Goal: Task Accomplishment & Management: Manage account settings

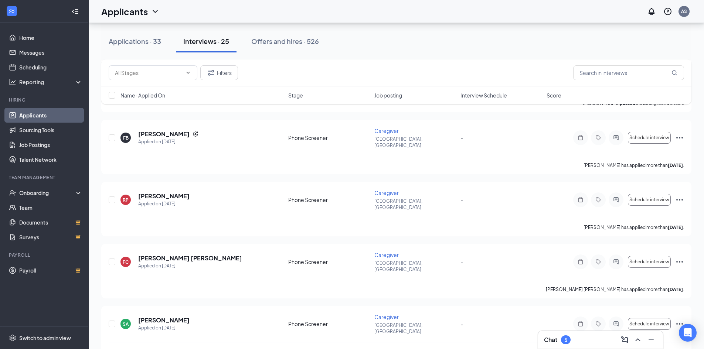
scroll to position [481, 0]
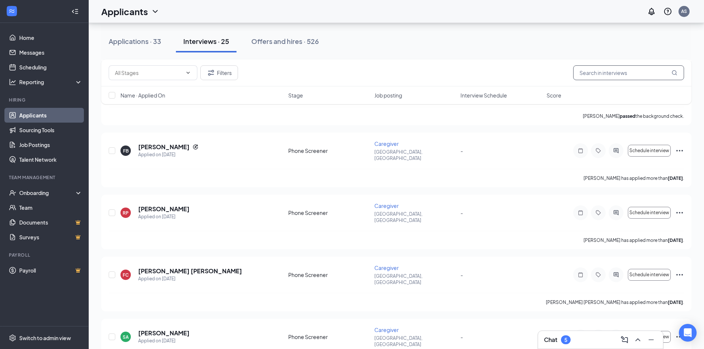
click at [618, 71] on input "text" at bounding box center [628, 72] width 111 height 15
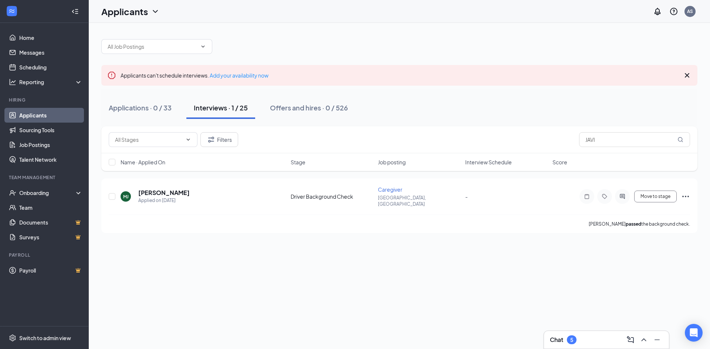
click at [258, 109] on div "Applications · 0 / 33 Interviews · 1 / 25 Offers and hires · 0 / 526" at bounding box center [399, 108] width 596 height 22
click at [186, 192] on h5 "[PERSON_NAME]" at bounding box center [163, 193] width 51 height 8
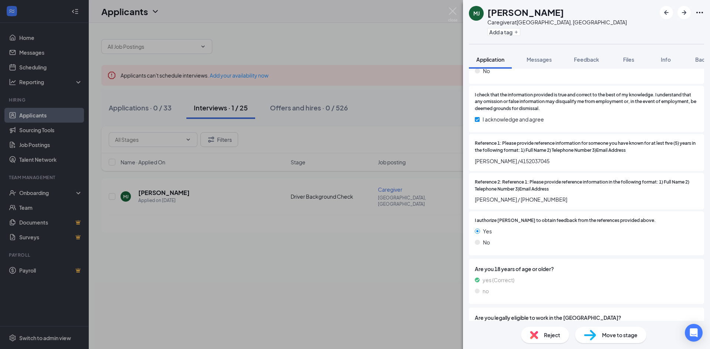
scroll to position [950, 0]
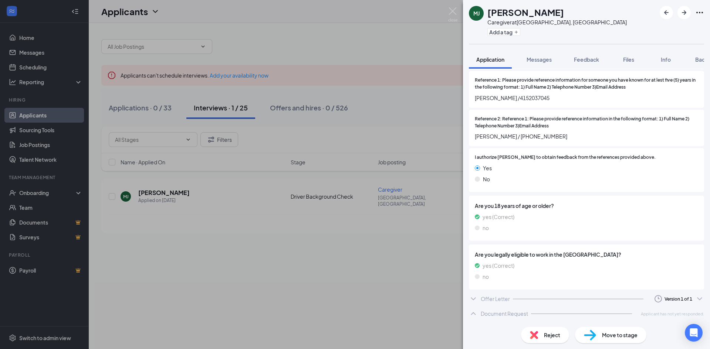
click at [501, 313] on div "Document Request" at bounding box center [504, 313] width 47 height 7
click at [655, 301] on icon "Clock" at bounding box center [658, 299] width 9 height 9
click at [678, 295] on div "Version 1 of 1" at bounding box center [678, 299] width 52 height 9
click at [496, 296] on div "Offer Letter" at bounding box center [495, 298] width 29 height 7
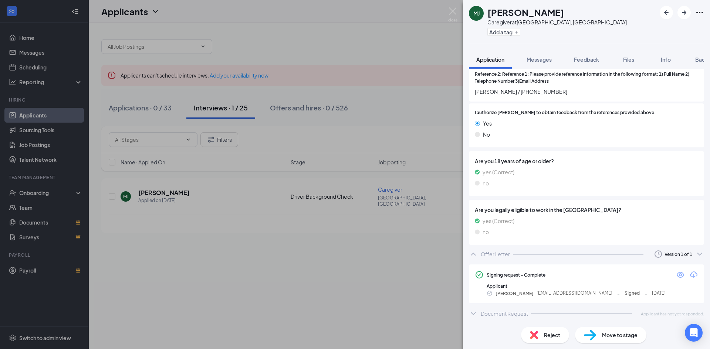
scroll to position [992, 0]
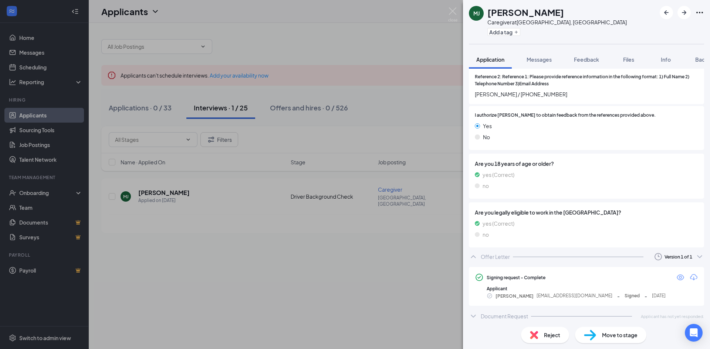
click at [404, 41] on div "[PERSON_NAME] [PERSON_NAME] Caregiver at [GEOGRAPHIC_DATA], [GEOGRAPHIC_DATA] A…" at bounding box center [355, 174] width 710 height 349
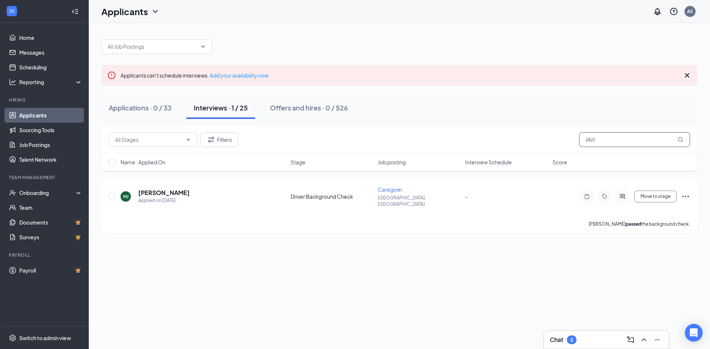
drag, startPoint x: 602, startPoint y: 137, endPoint x: 553, endPoint y: 145, distance: 49.1
click at [553, 145] on div "Filters JAVI" at bounding box center [399, 139] width 581 height 15
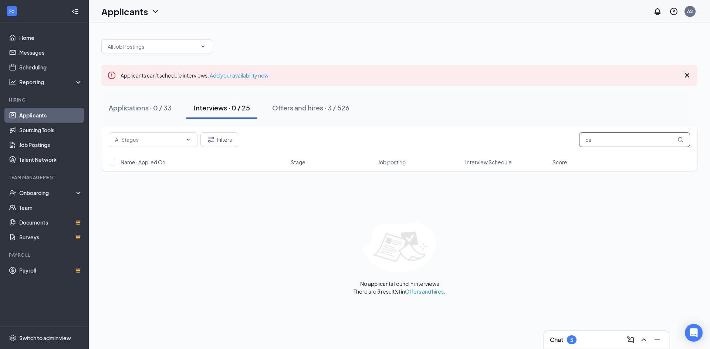
type input "c"
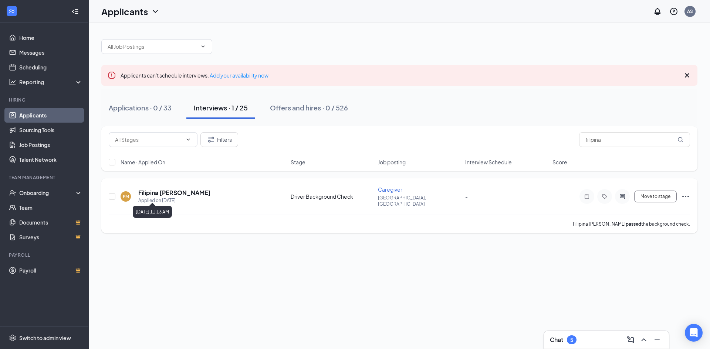
click at [175, 197] on div "Applied on [DATE]" at bounding box center [174, 200] width 72 height 7
click at [155, 191] on h5 "Filipina [PERSON_NAME]" at bounding box center [174, 193] width 72 height 8
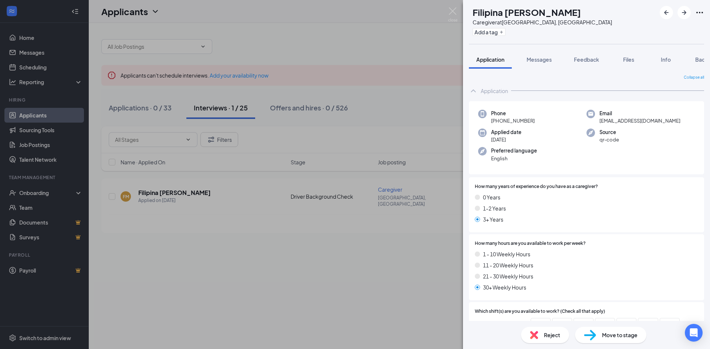
click at [422, 130] on div "FM Filipina [PERSON_NAME] Caregiver at [GEOGRAPHIC_DATA], [GEOGRAPHIC_DATA] Add…" at bounding box center [355, 174] width 710 height 349
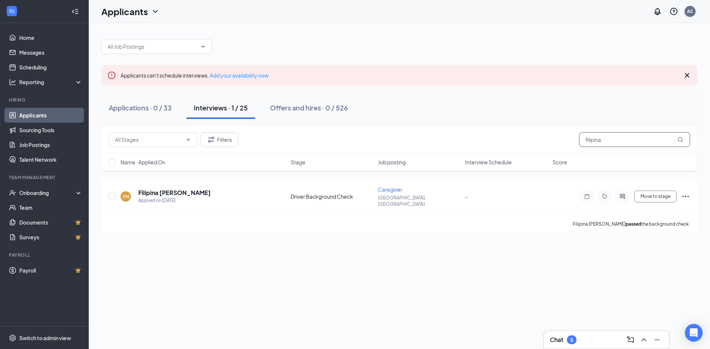
drag, startPoint x: 604, startPoint y: 140, endPoint x: 541, endPoint y: 157, distance: 65.7
click at [541, 157] on div "Filters filipina Name · Applied On Stage Job posting Interview Schedule Score" at bounding box center [399, 148] width 596 height 45
click at [182, 197] on div "Applied on [DATE]" at bounding box center [168, 200] width 61 height 7
click at [170, 190] on h5 "Ma [PERSON_NAME]" at bounding box center [168, 193] width 61 height 8
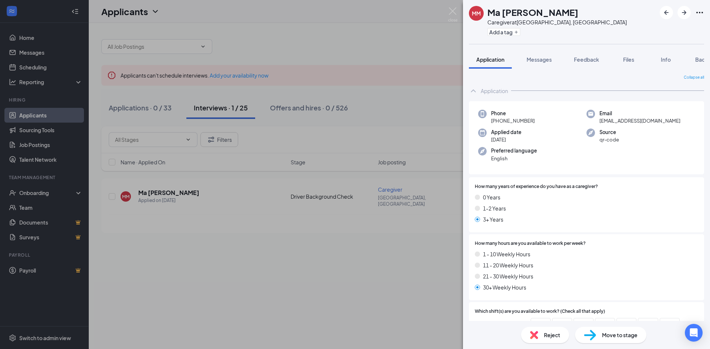
drag, startPoint x: 228, startPoint y: 255, endPoint x: 273, endPoint y: 240, distance: 47.2
click at [228, 255] on div "MM [PERSON_NAME] Caregiver at [GEOGRAPHIC_DATA], [GEOGRAPHIC_DATA] Add a tag Ap…" at bounding box center [355, 174] width 710 height 349
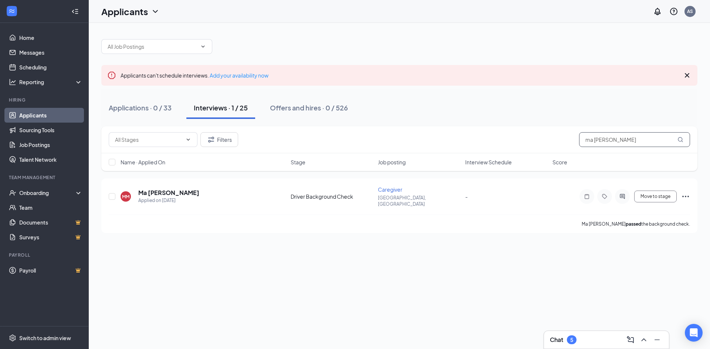
drag, startPoint x: 614, startPoint y: 142, endPoint x: 506, endPoint y: 145, distance: 108.7
click at [506, 145] on div "Filters ma [PERSON_NAME]" at bounding box center [399, 139] width 581 height 15
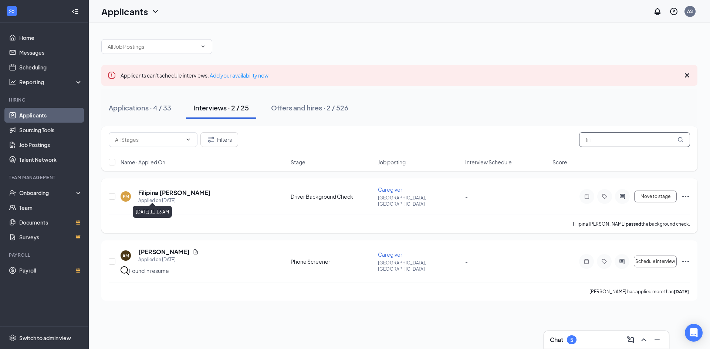
type input "fili"
click at [184, 197] on div "Applied on [DATE]" at bounding box center [174, 200] width 72 height 7
click at [187, 193] on h5 "Filipina [PERSON_NAME]" at bounding box center [174, 193] width 72 height 8
